Goal: Transaction & Acquisition: Book appointment/travel/reservation

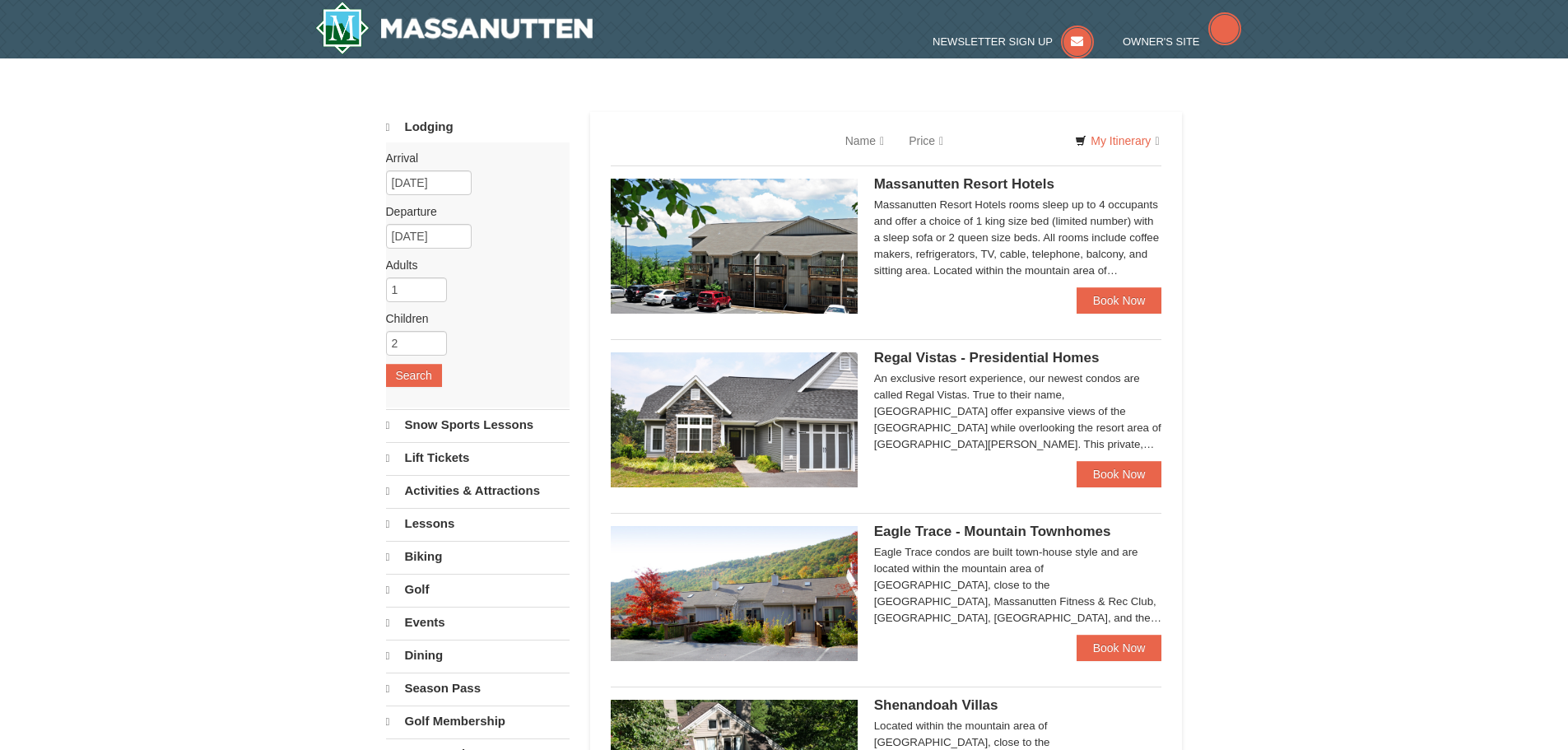
select select "9"
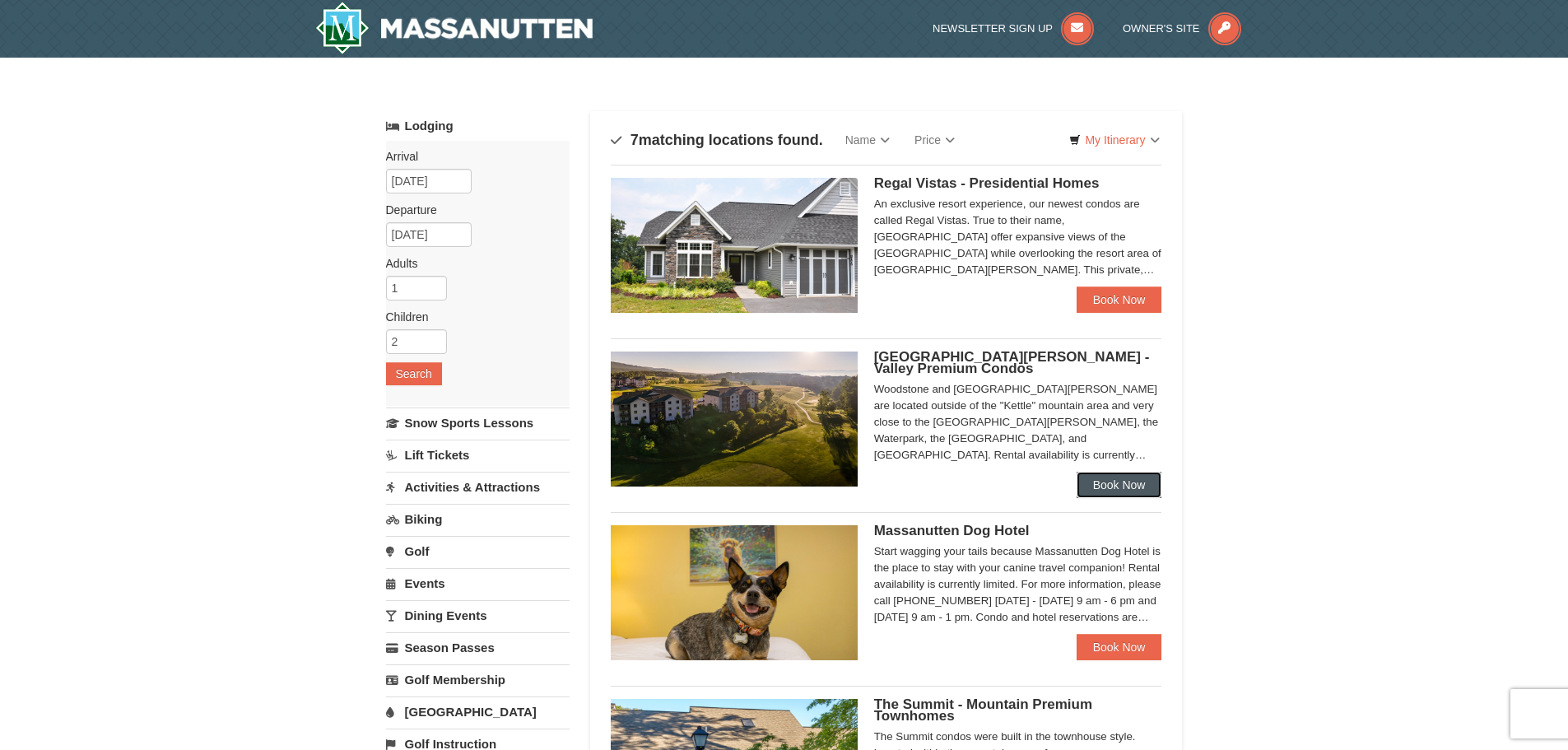
click at [1118, 492] on link "Book Now" at bounding box center [1119, 484] width 86 height 26
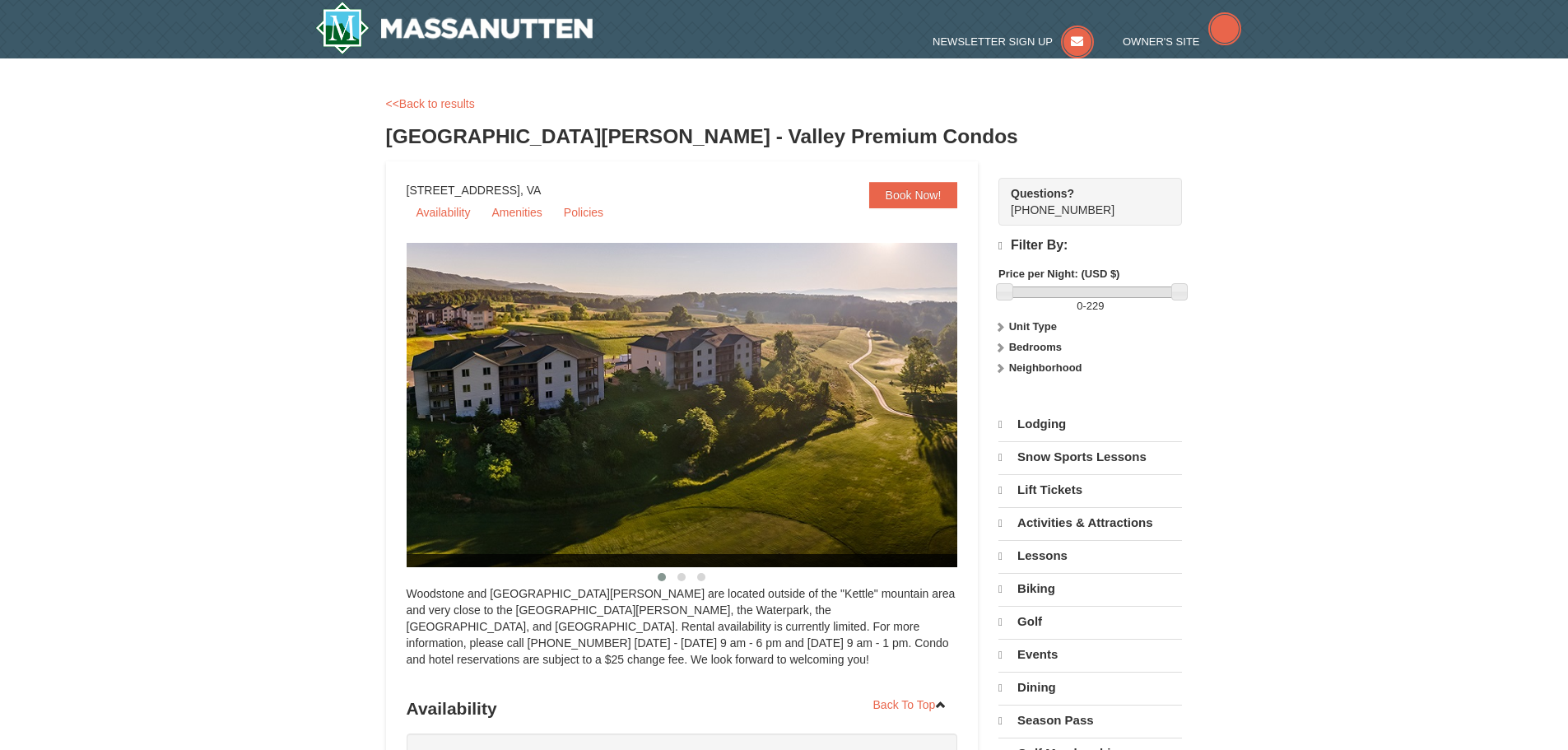
select select "9"
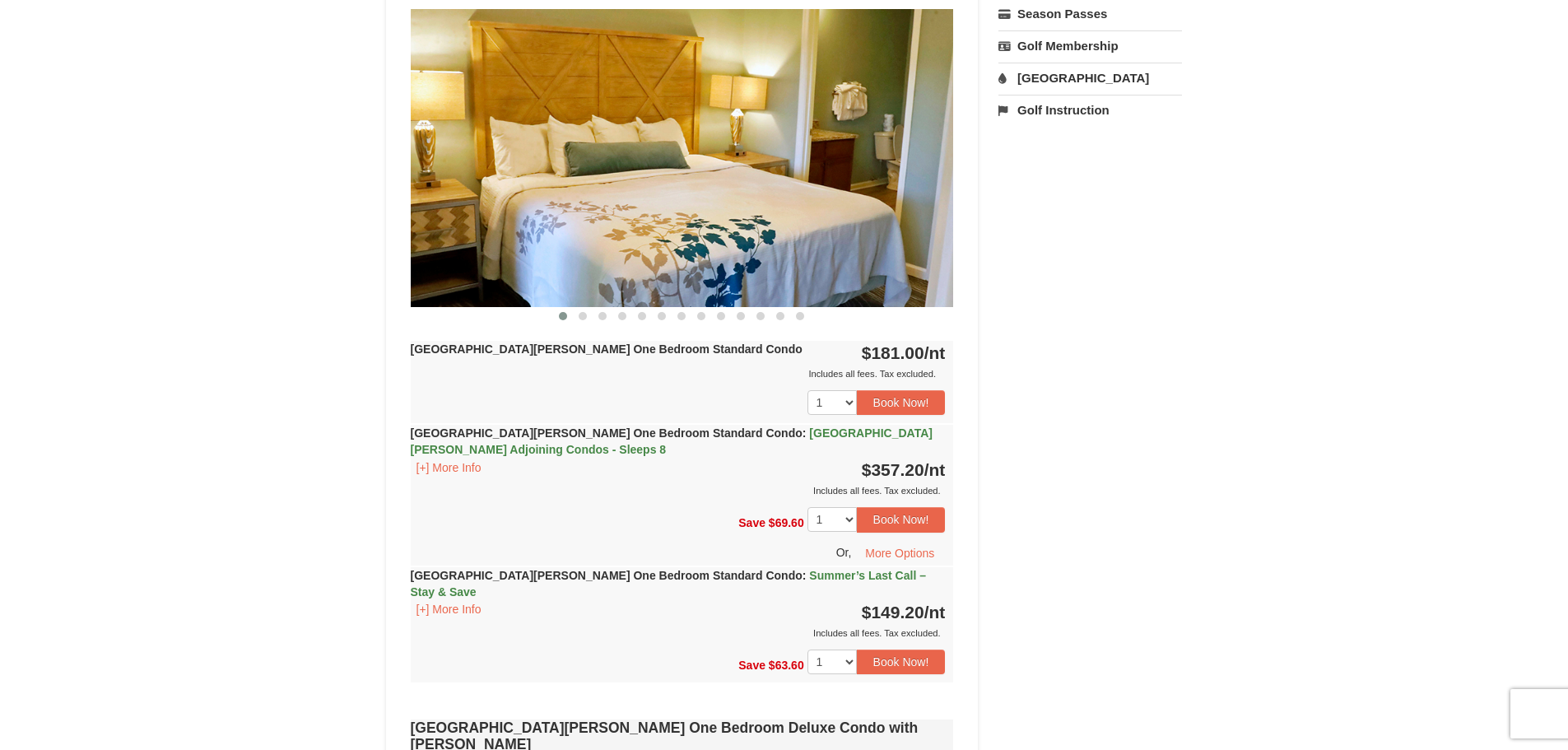
scroll to position [659, 0]
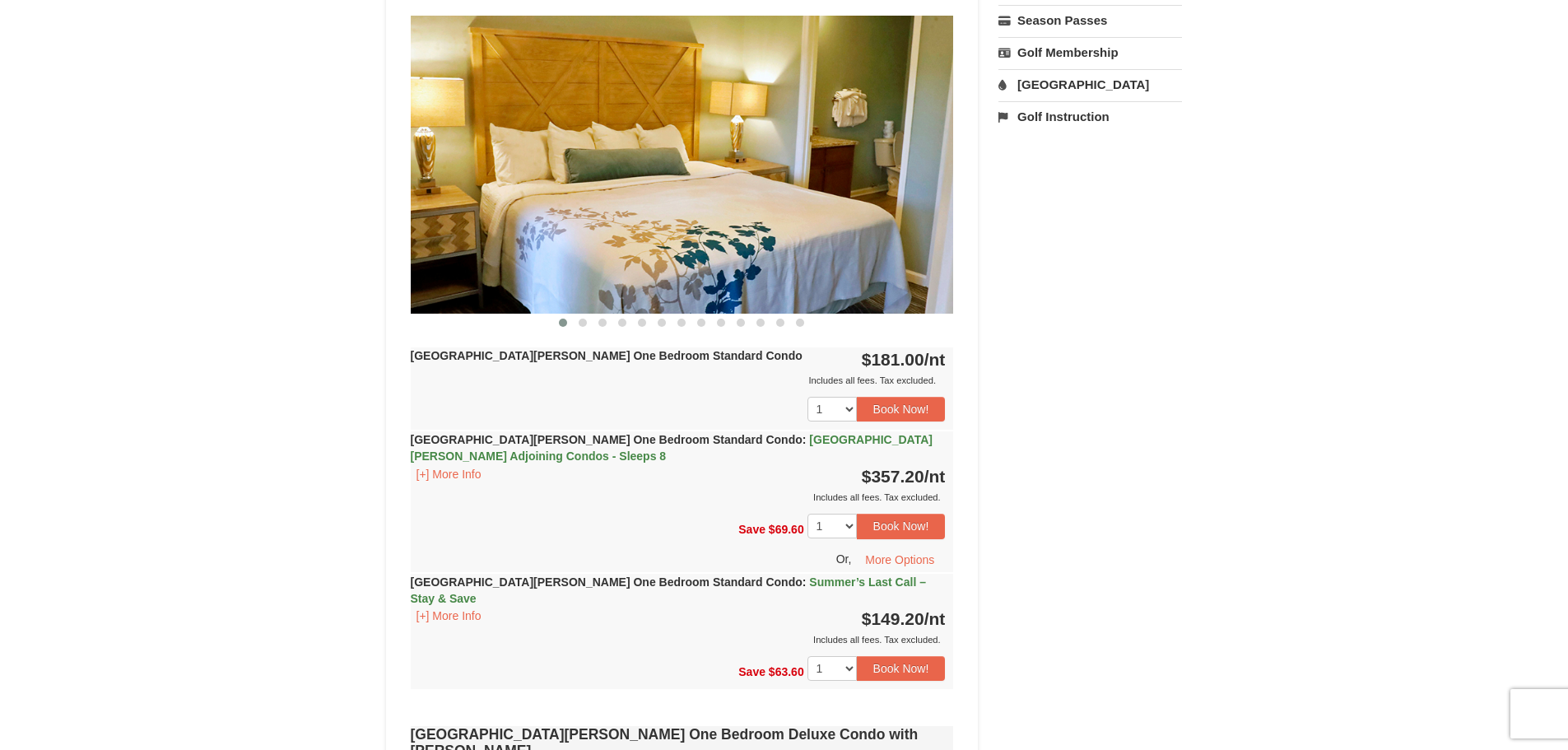
click at [552, 578] on strong "Woodstone Meadows One Bedroom Standard Condo : Summer’s Last Call – Stay & Save" at bounding box center [668, 590] width 515 height 29
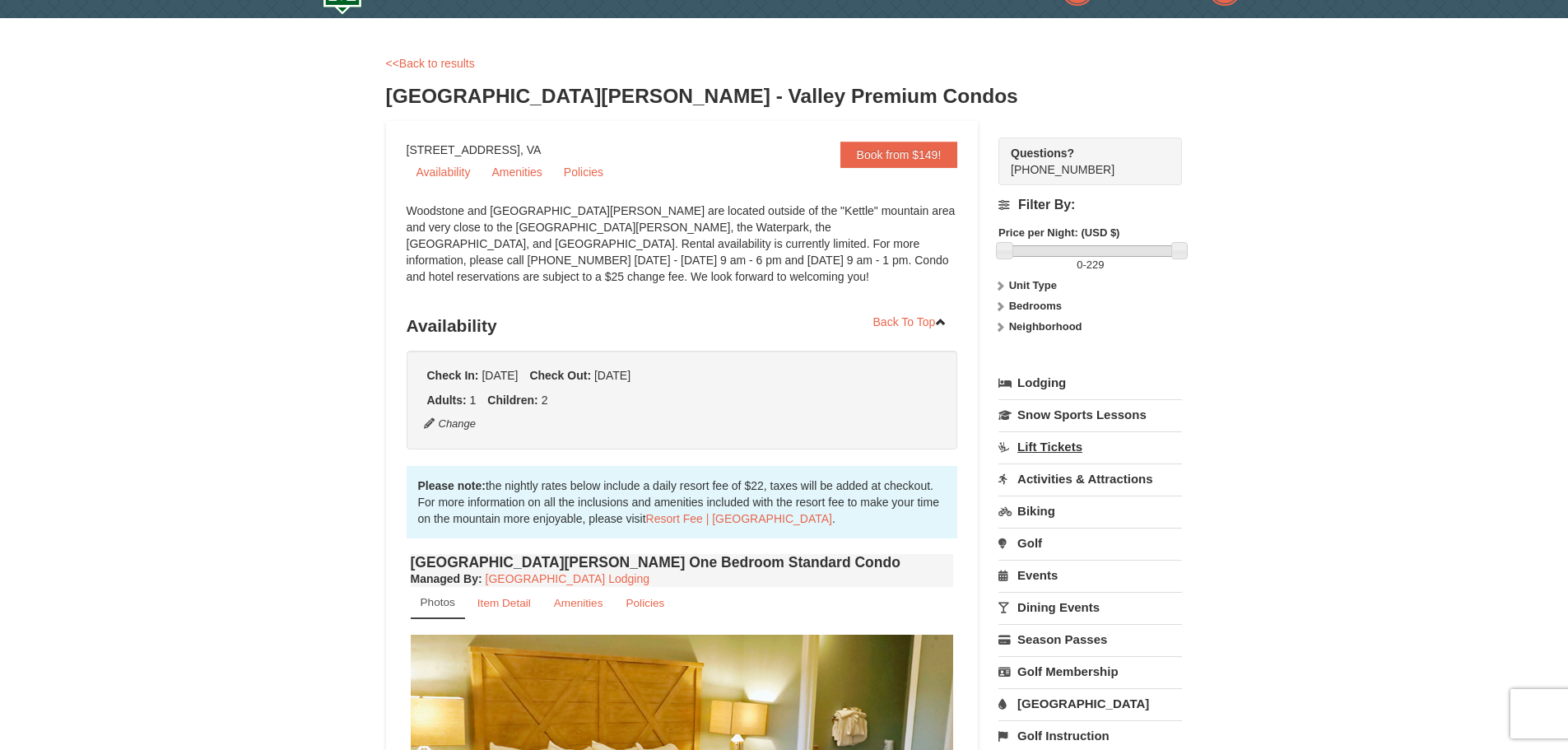
scroll to position [0, 0]
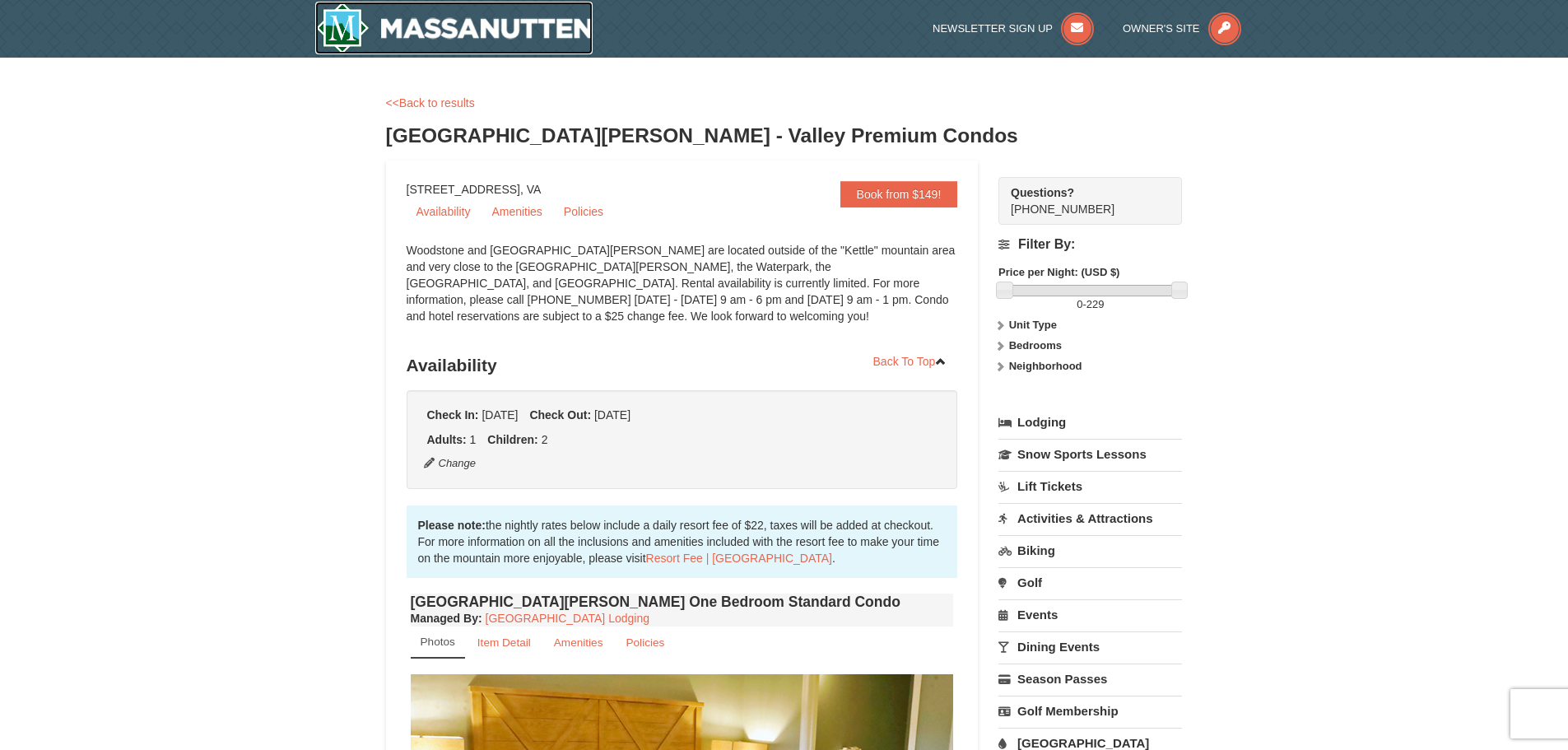
click at [425, 16] on img at bounding box center [454, 28] width 278 height 53
